Goal: Task Accomplishment & Management: Use online tool/utility

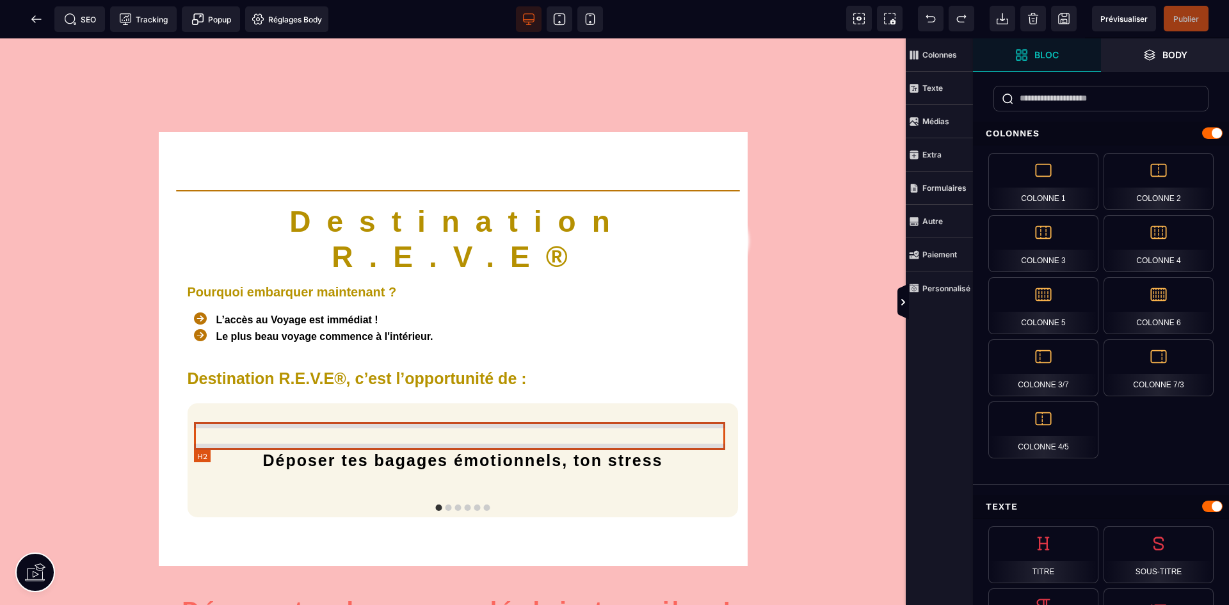
scroll to position [2496, 0]
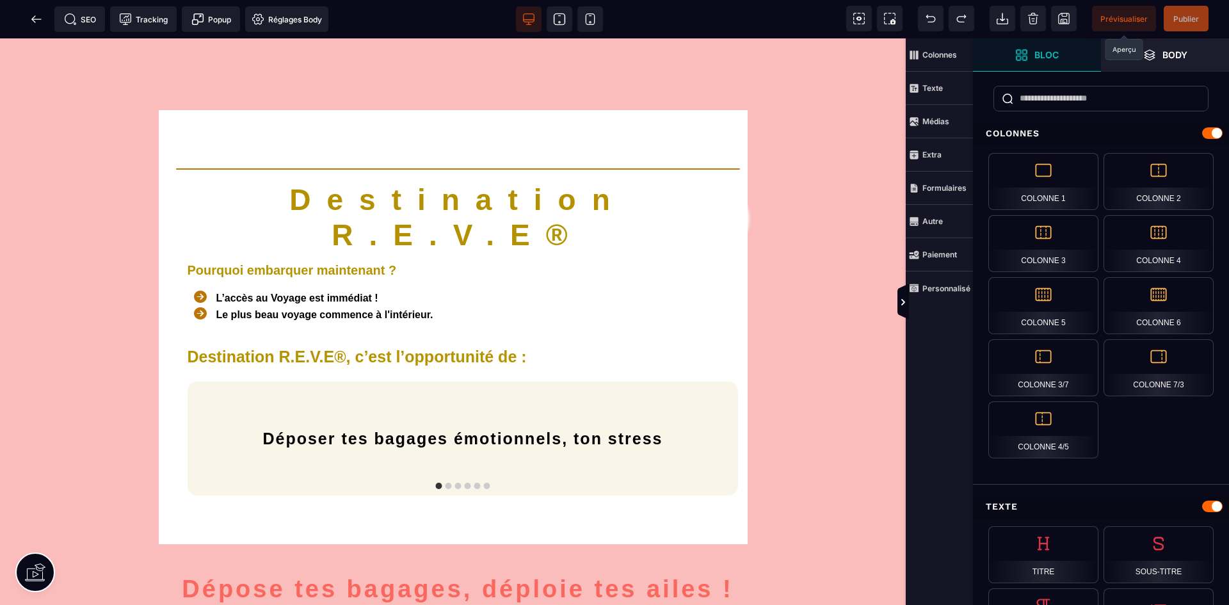
click at [1133, 21] on span "Prévisualiser" at bounding box center [1123, 19] width 47 height 10
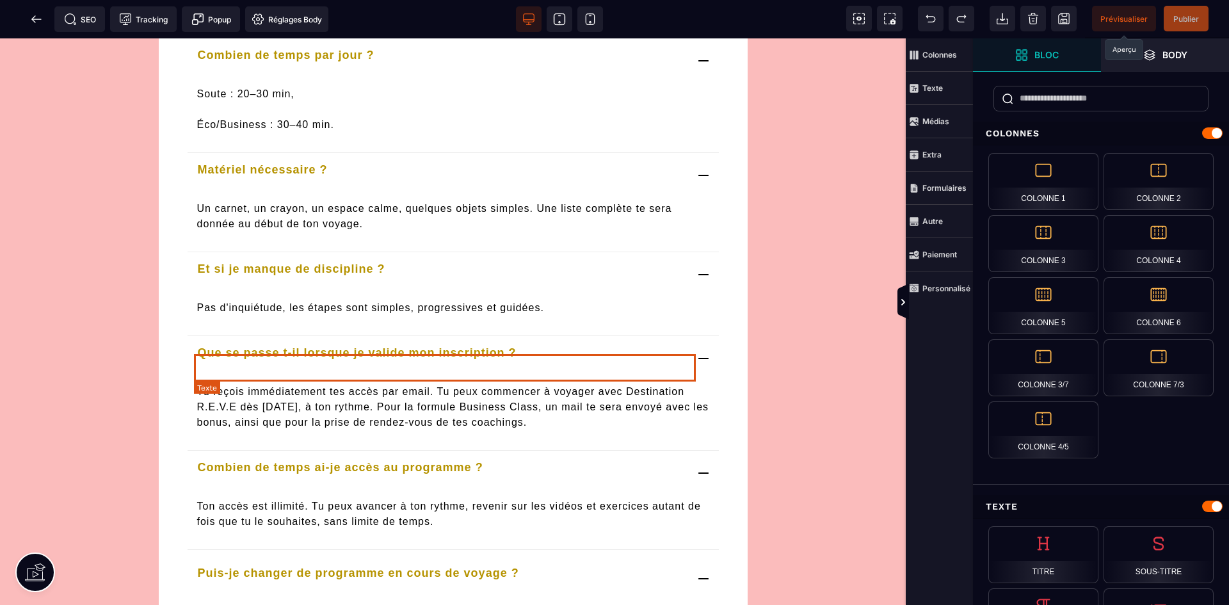
scroll to position [4671, 0]
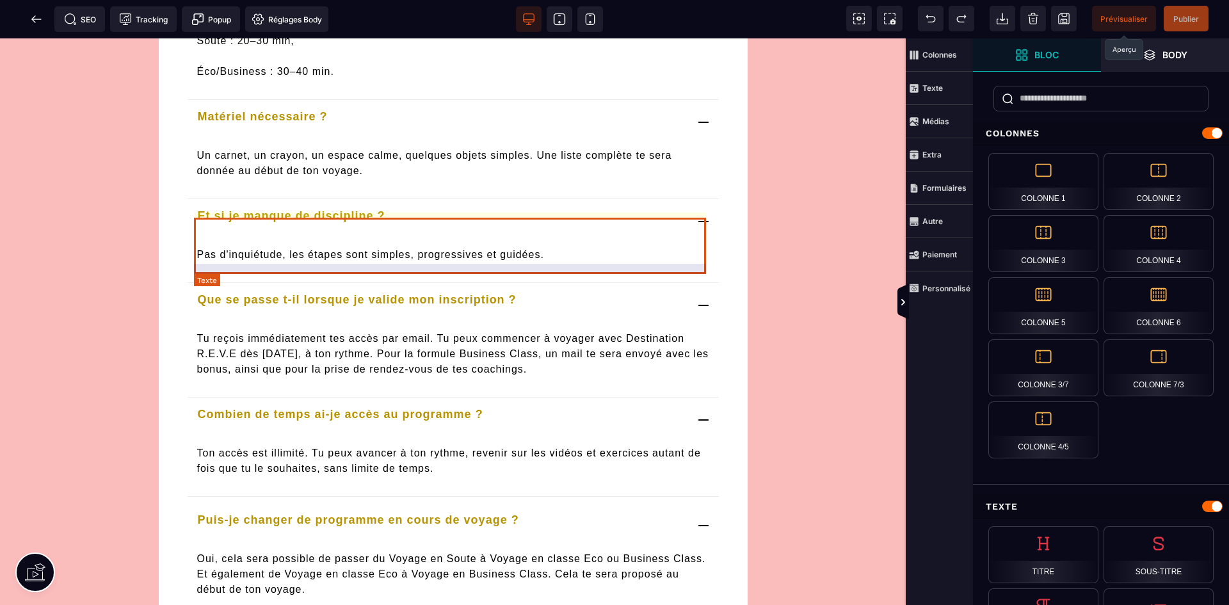
click at [430, 331] on p "Tu reçois immédiatement tes accès par email. Tu peux commencer à voyager avec D…" at bounding box center [453, 359] width 512 height 56
select select "***"
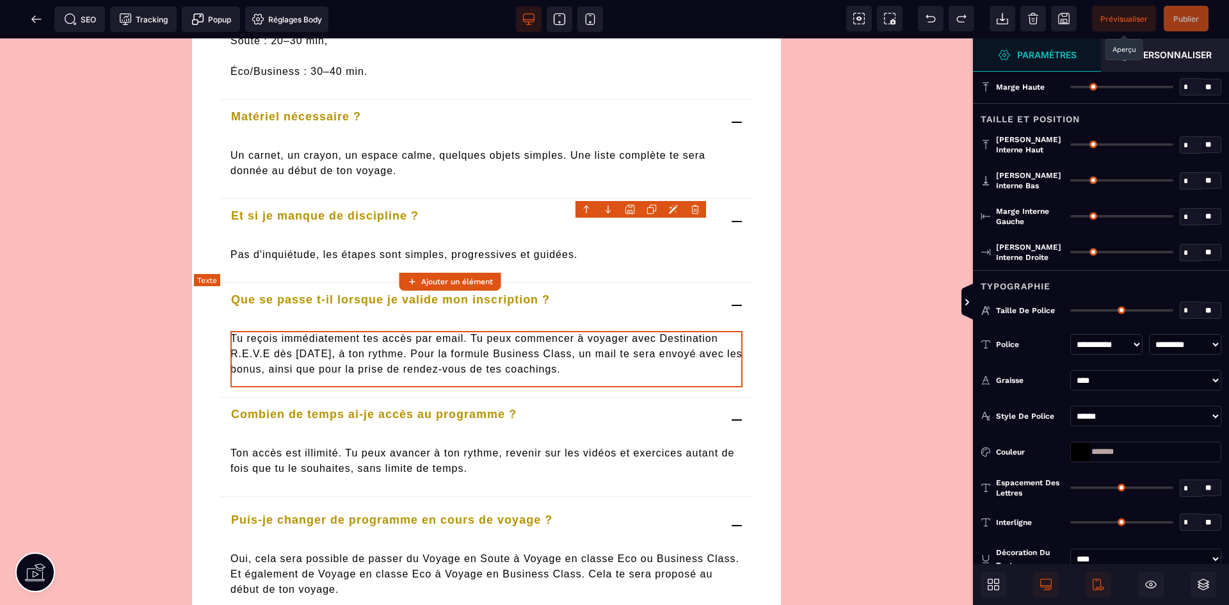
type input "*"
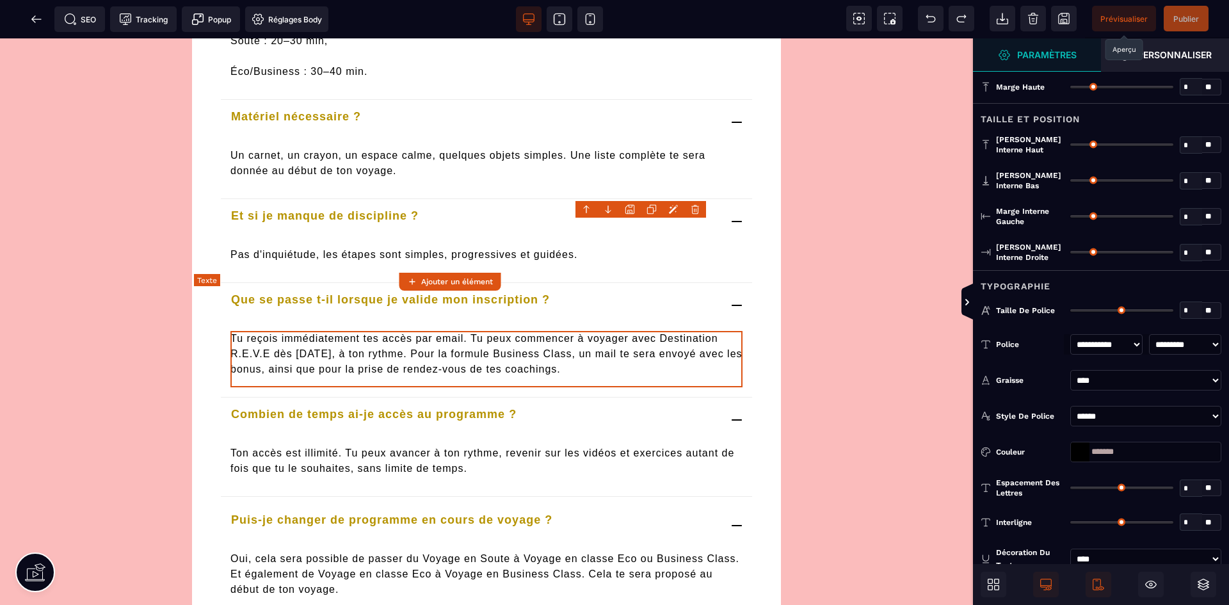
type input "*"
type input "**"
type input "*"
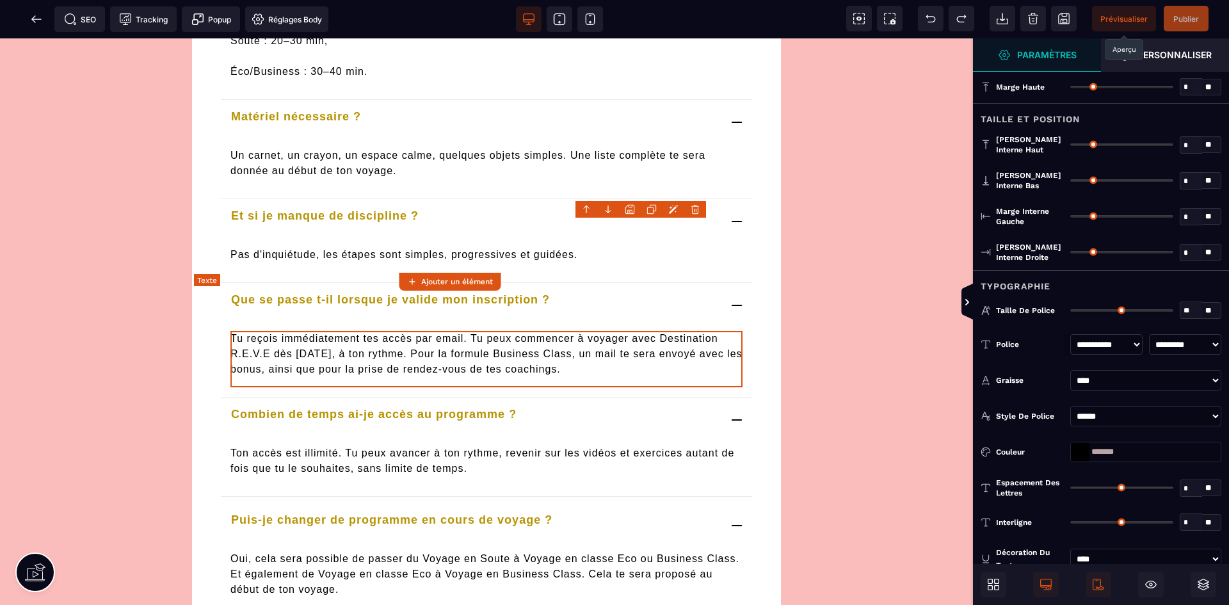
type input "**"
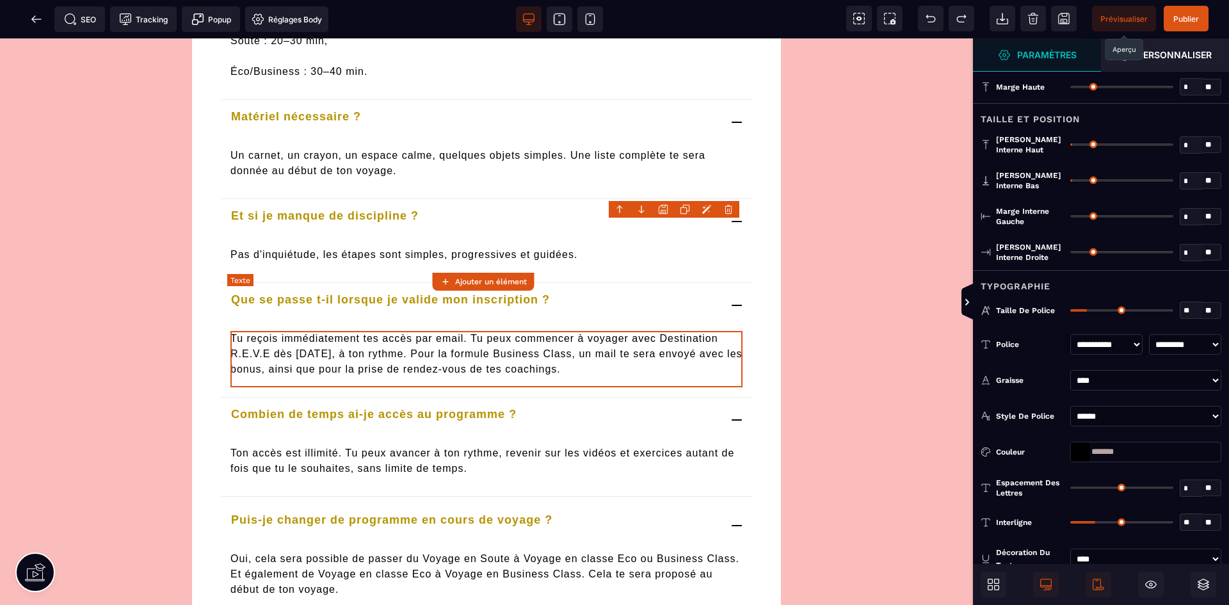
click at [461, 331] on p "Tu reçois immédiatement tes accès par email. Tu peux commencer à voyager avec D…" at bounding box center [486, 359] width 512 height 56
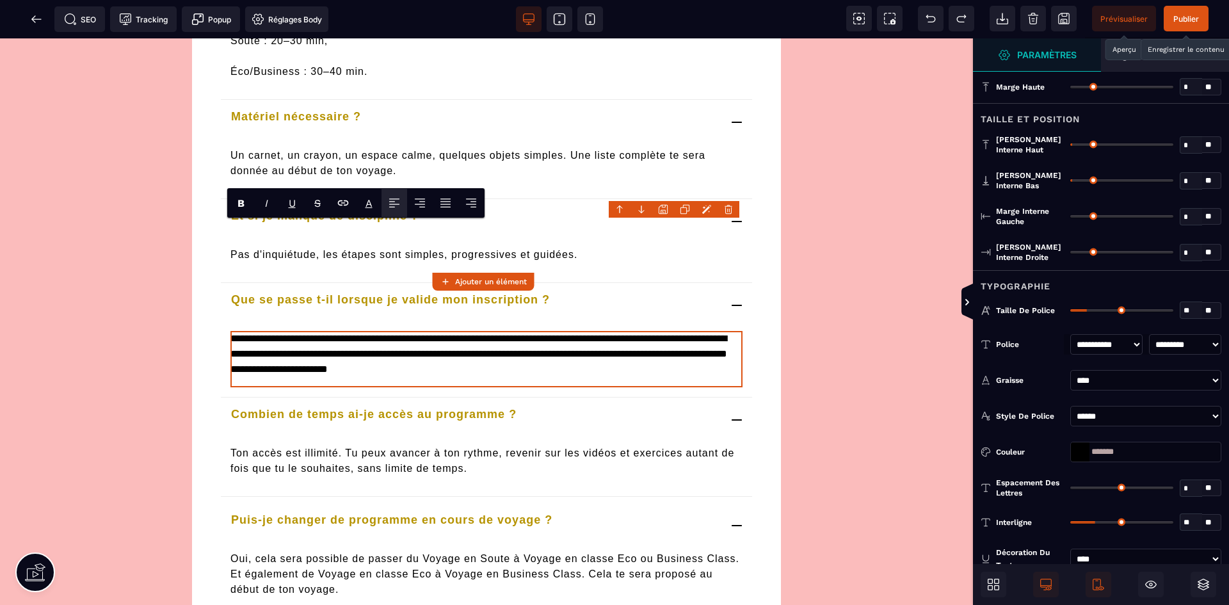
click at [1183, 21] on span "Publier" at bounding box center [1186, 19] width 26 height 10
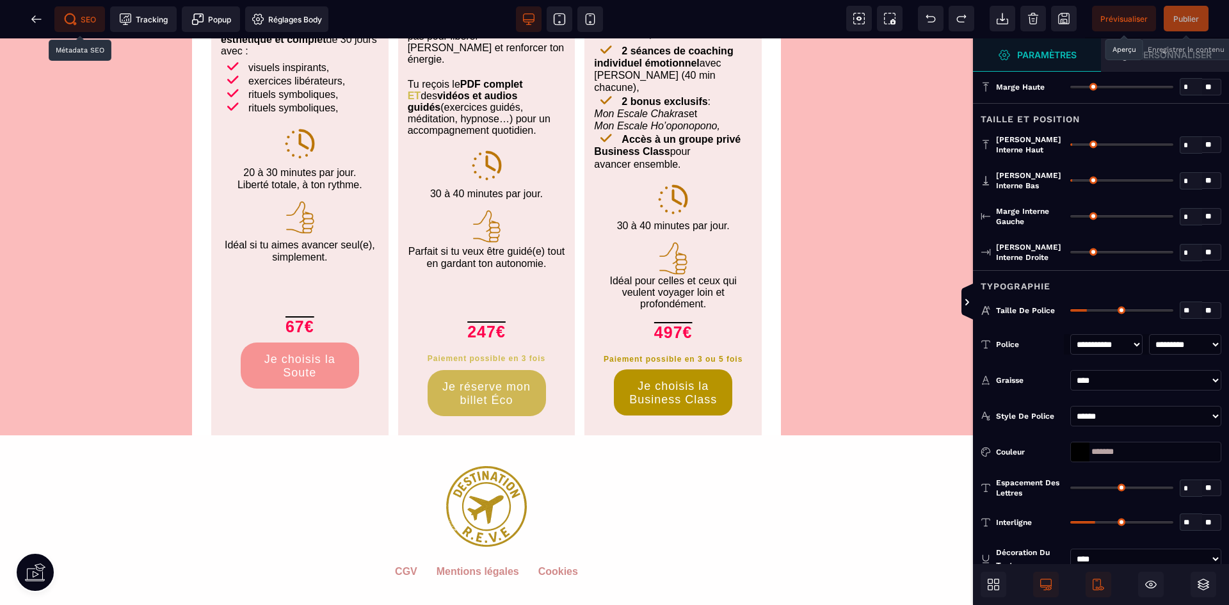
scroll to position [5695, 0]
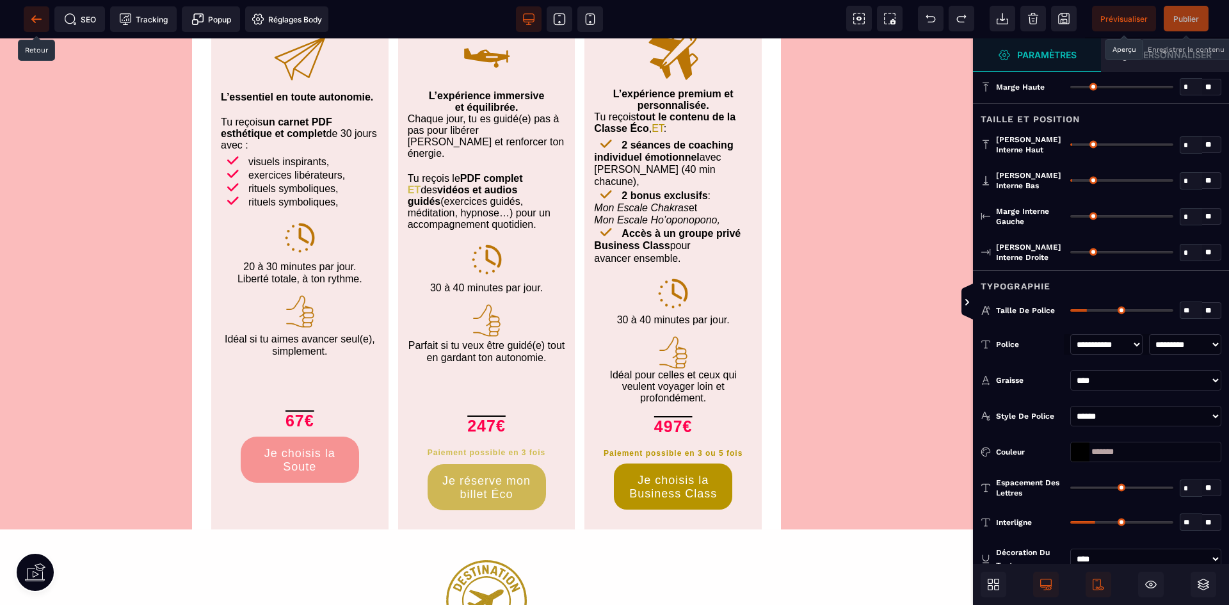
click at [38, 15] on icon at bounding box center [36, 19] width 13 height 13
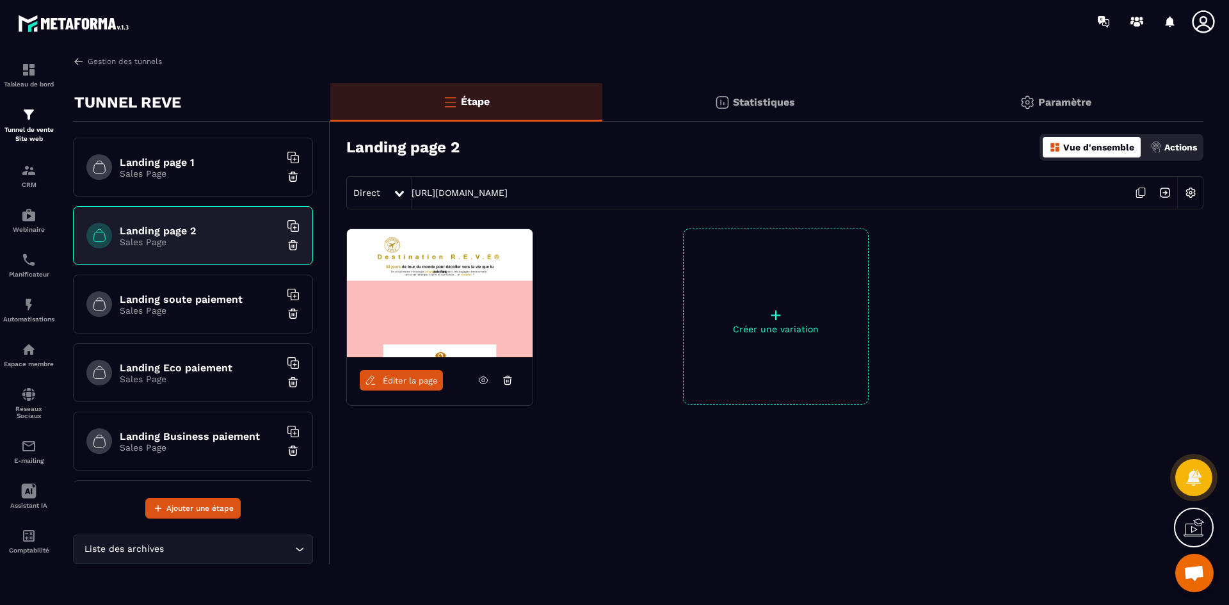
click at [198, 303] on h6 "Landing soute paiement" at bounding box center [200, 299] width 160 height 12
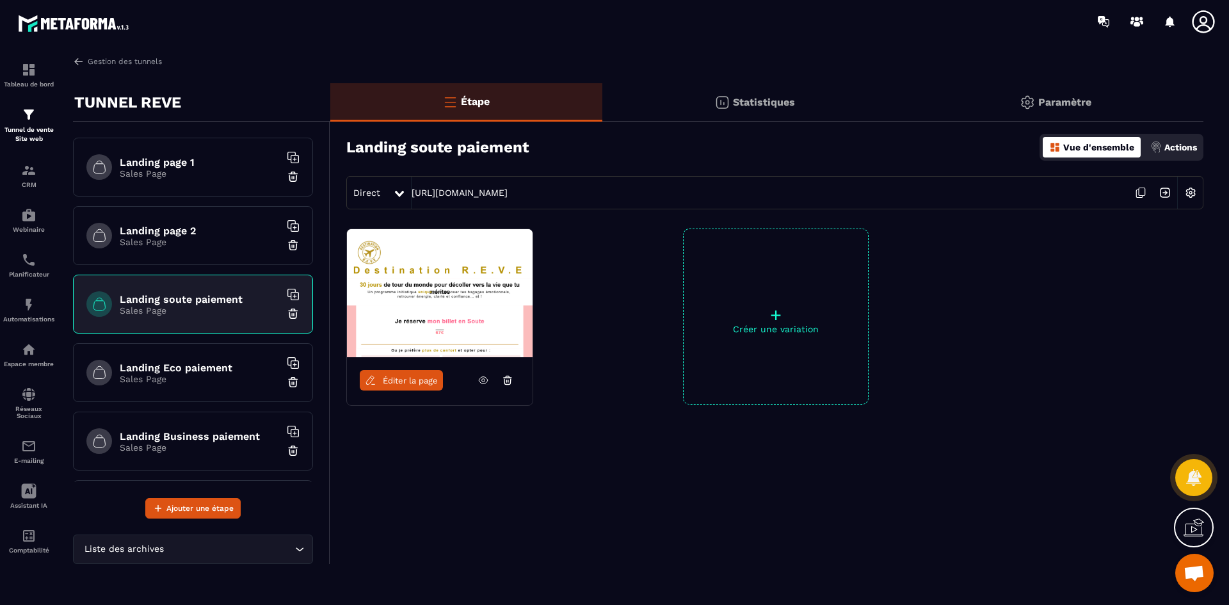
click at [426, 376] on span "Éditer la page" at bounding box center [410, 381] width 55 height 10
